Goal: Find contact information: Obtain details needed to contact an individual or organization

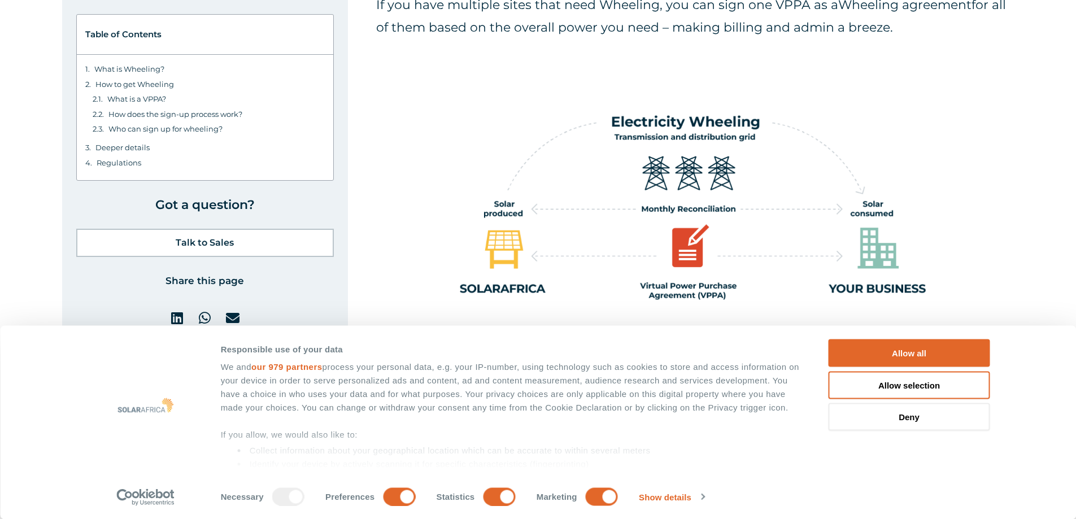
scroll to position [4520, 0]
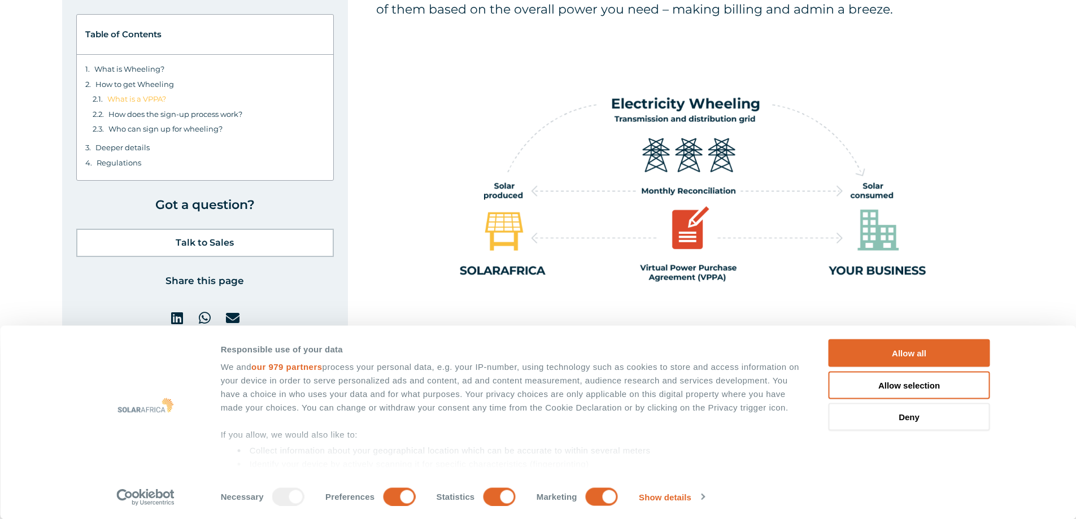
click at [132, 102] on link "What is a VPPA?" at bounding box center [136, 98] width 59 height 11
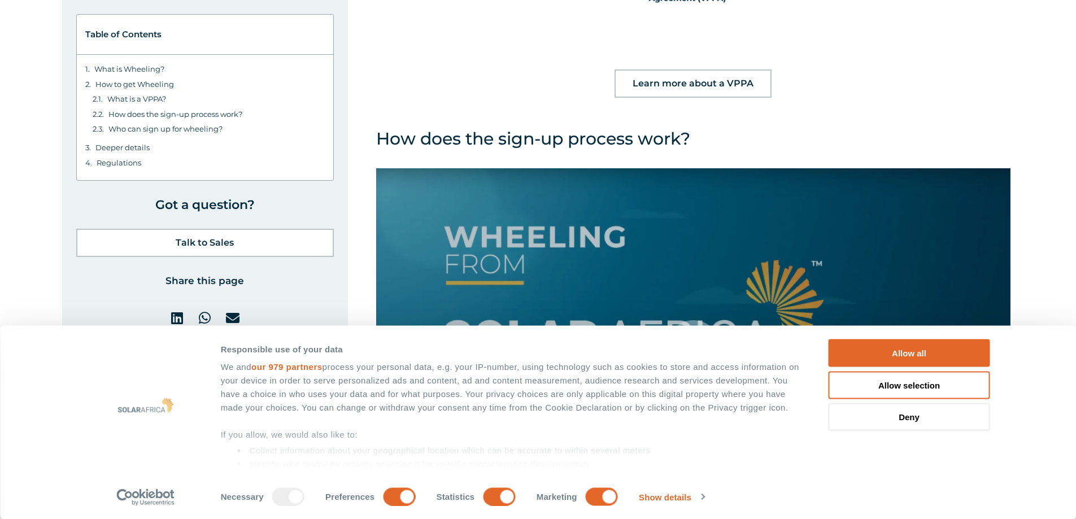
scroll to position [4799, 0]
click at [187, 244] on span "Talk to Sales" at bounding box center [205, 242] width 58 height 9
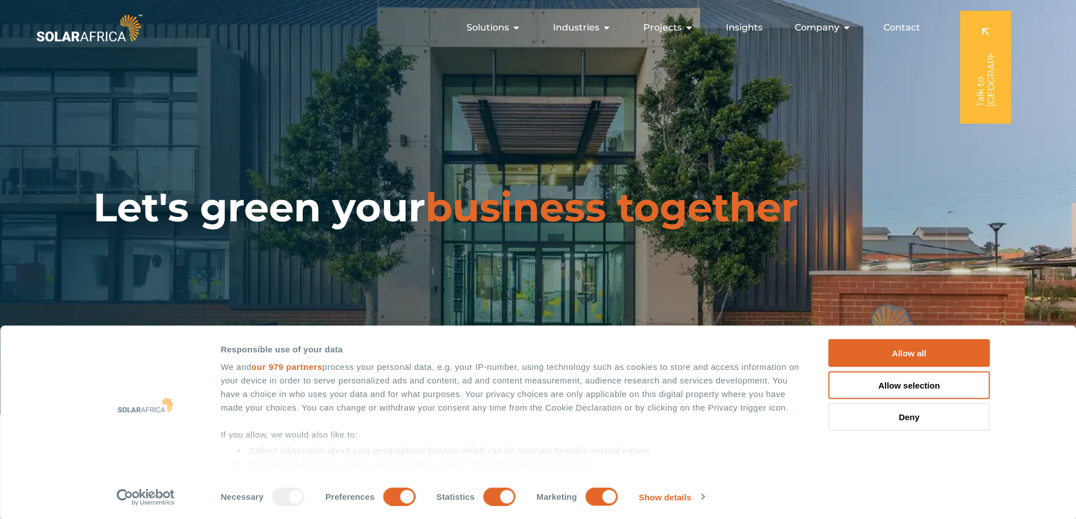
click at [906, 28] on span "Contact" at bounding box center [902, 28] width 37 height 14
